Goal: Find specific page/section: Find specific page/section

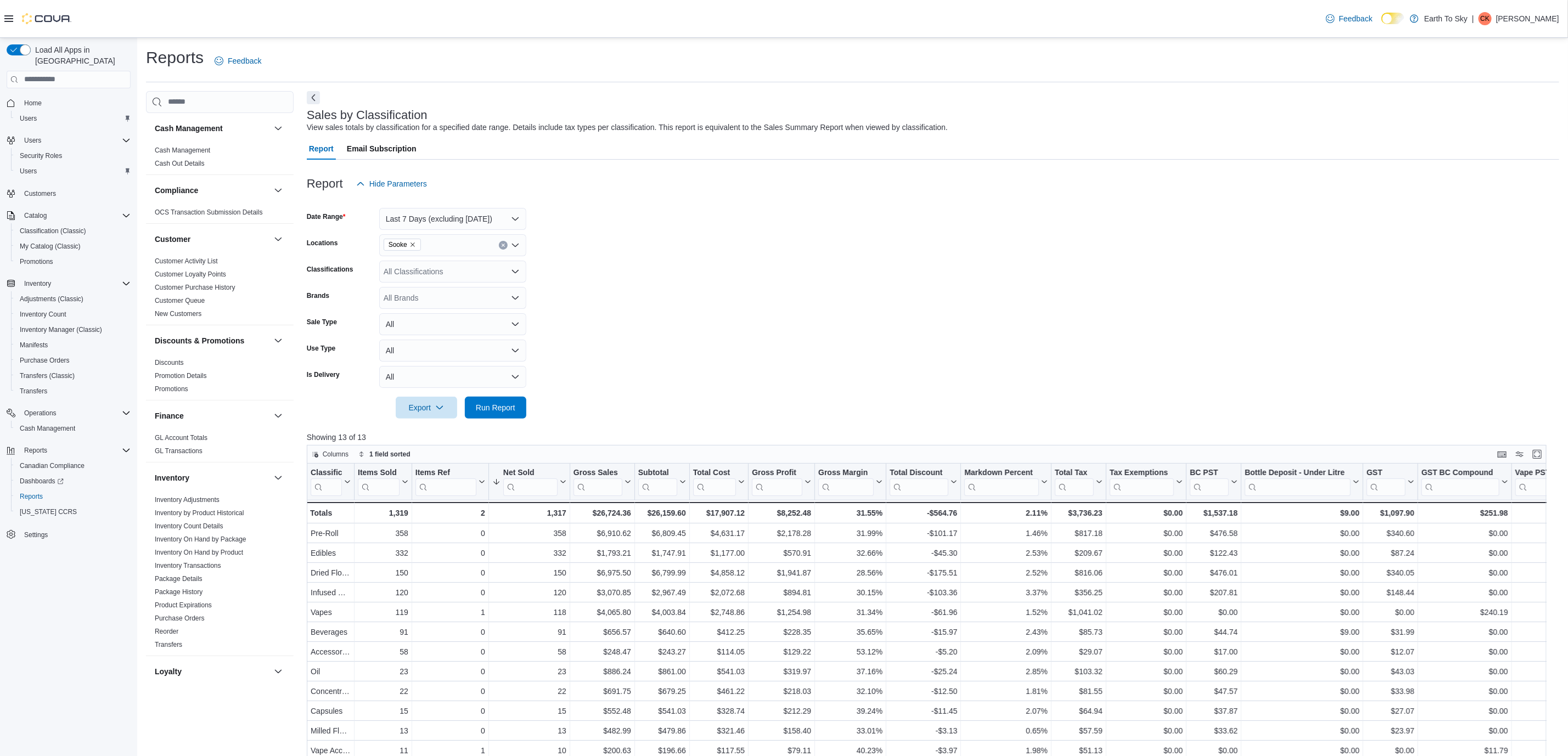
click at [66, 96] on span "Home" at bounding box center [75, 103] width 111 height 14
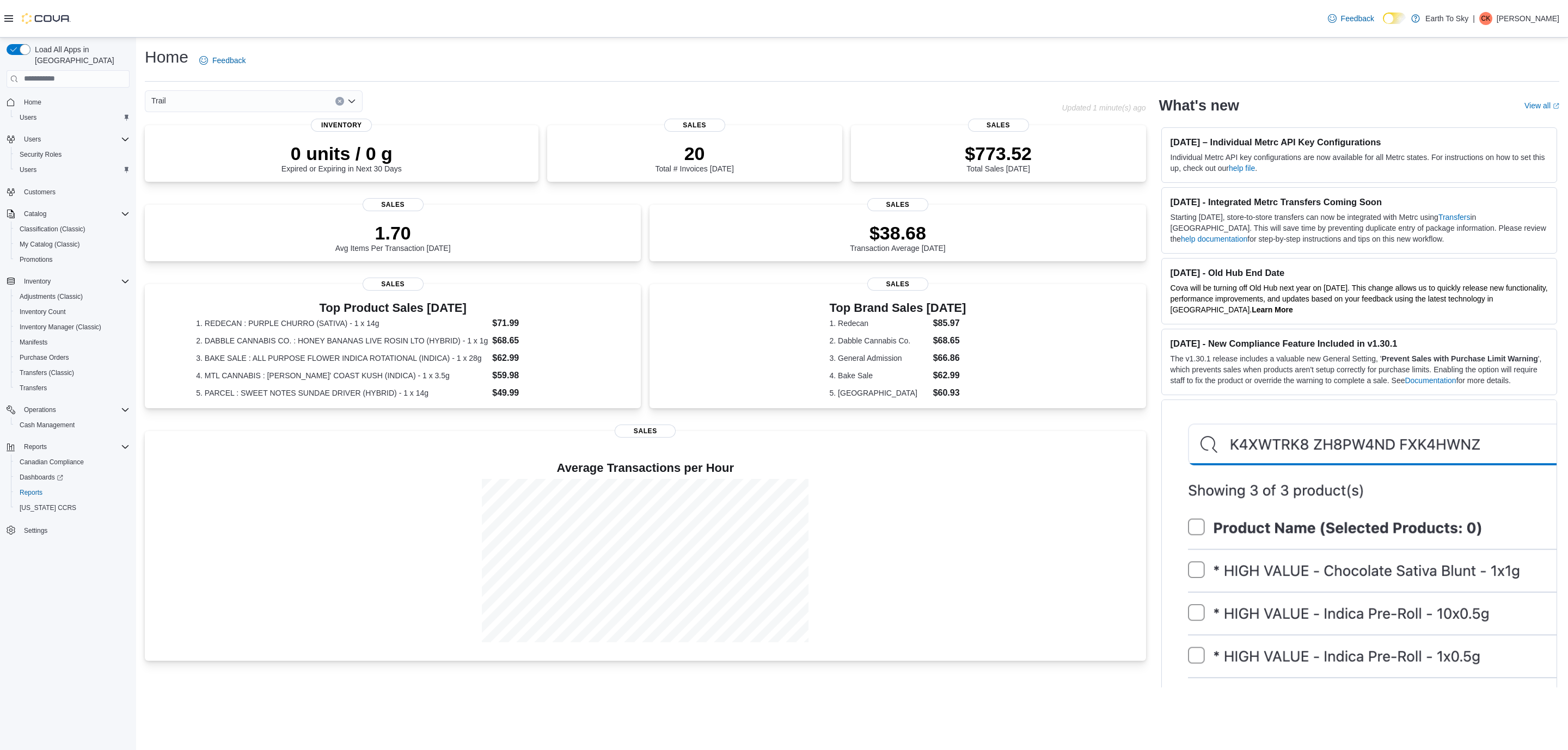
click at [176, 103] on div "Trail" at bounding box center [254, 101] width 218 height 22
click at [197, 160] on button "Sooke" at bounding box center [254, 167] width 218 height 16
